Goal: Task Accomplishment & Management: Manage account settings

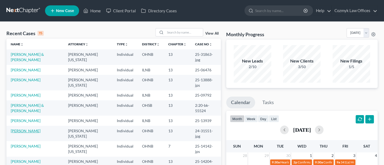
click at [21, 128] on link "Berry, Douglas" at bounding box center [26, 130] width 30 height 5
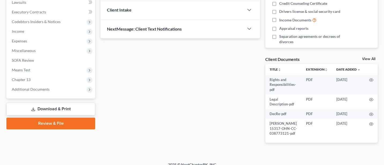
scroll to position [151, 0]
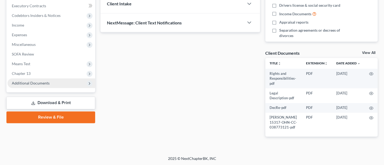
click at [32, 79] on span "Additional Documents" at bounding box center [51, 83] width 88 height 10
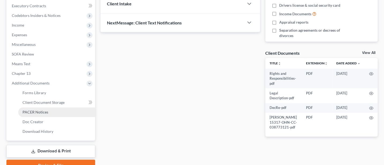
click at [32, 110] on span "PACER Notices" at bounding box center [35, 112] width 26 height 5
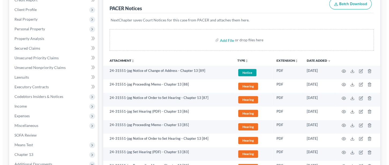
scroll to position [71, 0]
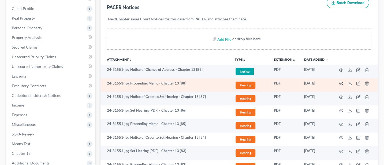
click at [342, 82] on icon "button" at bounding box center [341, 83] width 4 height 3
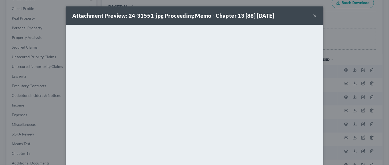
click at [313, 14] on button "×" at bounding box center [315, 15] width 4 height 6
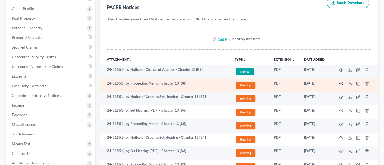
click at [340, 82] on icon "button" at bounding box center [341, 83] width 4 height 4
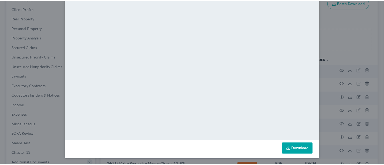
scroll to position [0, 0]
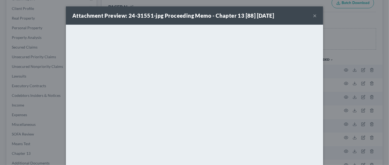
click at [313, 14] on button "×" at bounding box center [315, 15] width 4 height 6
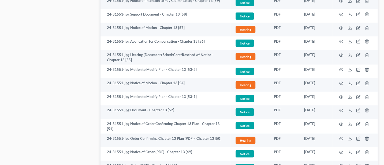
scroll to position [571, 0]
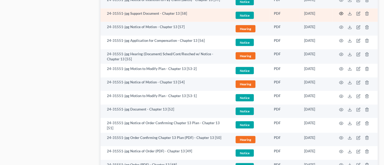
click at [340, 14] on icon "button" at bounding box center [341, 13] width 4 height 3
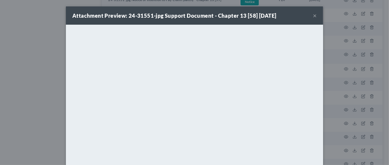
click at [313, 16] on button "×" at bounding box center [315, 15] width 4 height 6
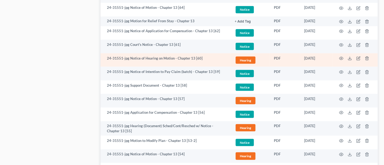
scroll to position [428, 0]
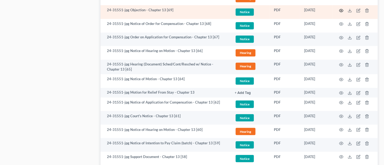
click at [341, 10] on icon "button" at bounding box center [341, 10] width 4 height 4
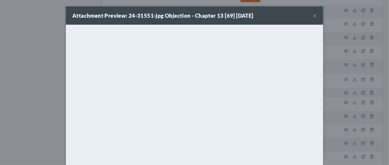
click at [313, 14] on button "×" at bounding box center [315, 15] width 4 height 6
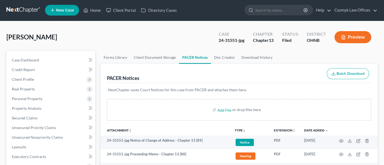
scroll to position [0, 0]
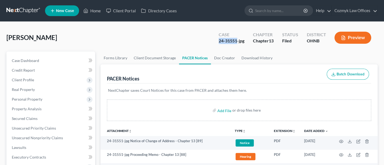
drag, startPoint x: 218, startPoint y: 42, endPoint x: 237, endPoint y: 43, distance: 18.8
click at [237, 43] on div "24-31551-jpg" at bounding box center [231, 41] width 26 height 6
copy div "24-31551"
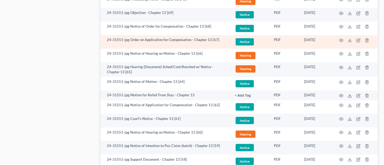
scroll to position [428, 0]
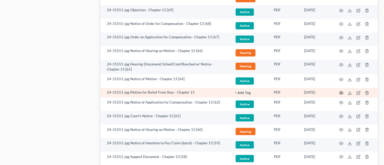
click at [340, 90] on icon "button" at bounding box center [341, 92] width 4 height 4
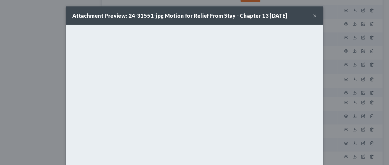
click at [313, 13] on button "×" at bounding box center [315, 15] width 4 height 6
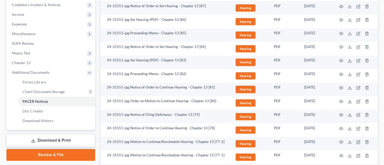
scroll to position [0, 0]
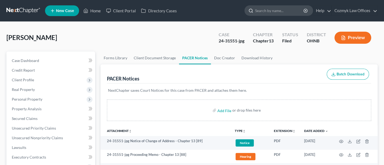
click at [271, 15] on input "search" at bounding box center [279, 11] width 49 height 10
type input "Calvey"
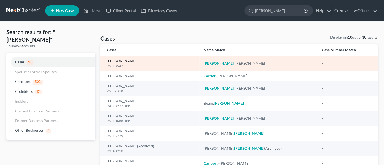
click at [118, 61] on link "Calvey, John" at bounding box center [121, 61] width 29 height 4
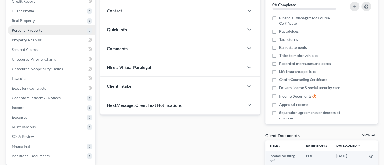
scroll to position [71, 0]
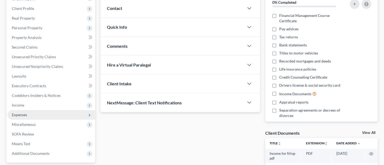
click at [23, 112] on span "Expenses" at bounding box center [19, 114] width 15 height 5
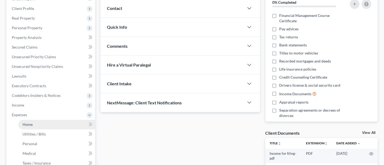
click at [30, 124] on span "Home" at bounding box center [27, 124] width 10 height 5
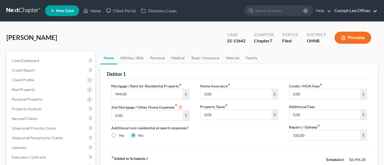
click at [352, 9] on link "Cozmyk Law Offices" at bounding box center [354, 11] width 46 height 10
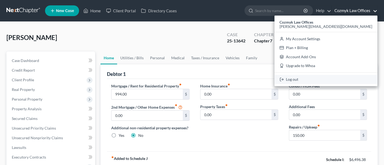
click at [345, 79] on link "Log out" at bounding box center [325, 79] width 103 height 9
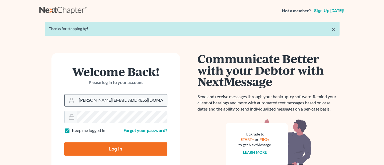
click at [130, 99] on input "[PERSON_NAME][EMAIL_ADDRESS][DOMAIN_NAME]" at bounding box center [122, 100] width 90 height 12
type input "[PERSON_NAME][EMAIL_ADDRESS][DOMAIN_NAME]"
click at [119, 150] on input "Log In" at bounding box center [115, 148] width 103 height 13
type input "Thinking..."
